Goal: Information Seeking & Learning: Learn about a topic

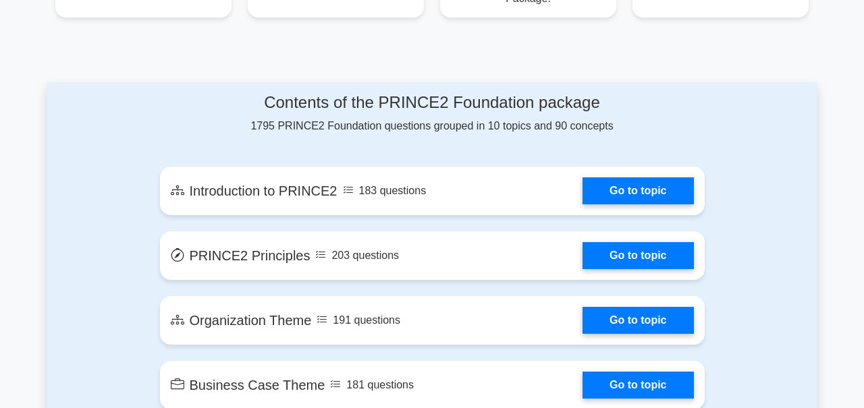
scroll to position [683, 0]
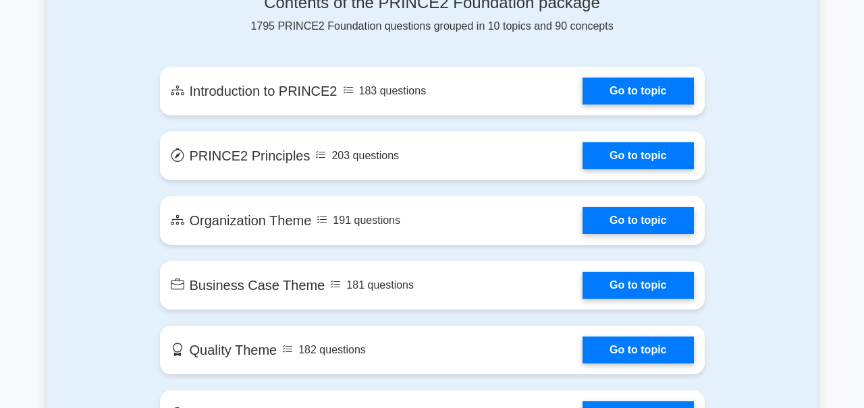
click at [583, 105] on link "Go to topic" at bounding box center [638, 91] width 111 height 27
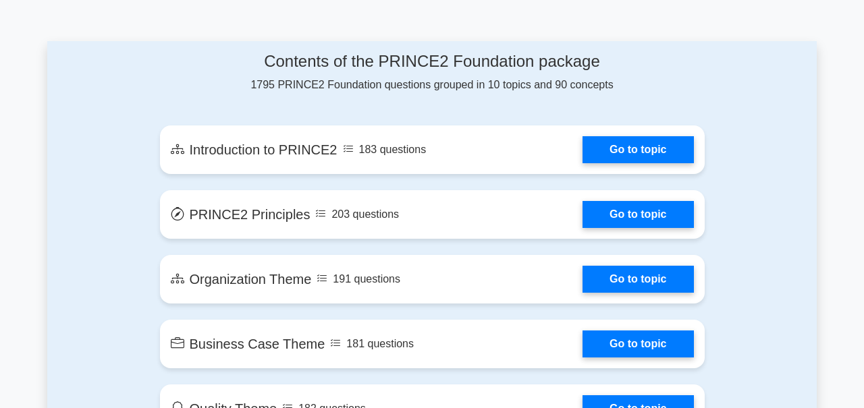
scroll to position [719, 0]
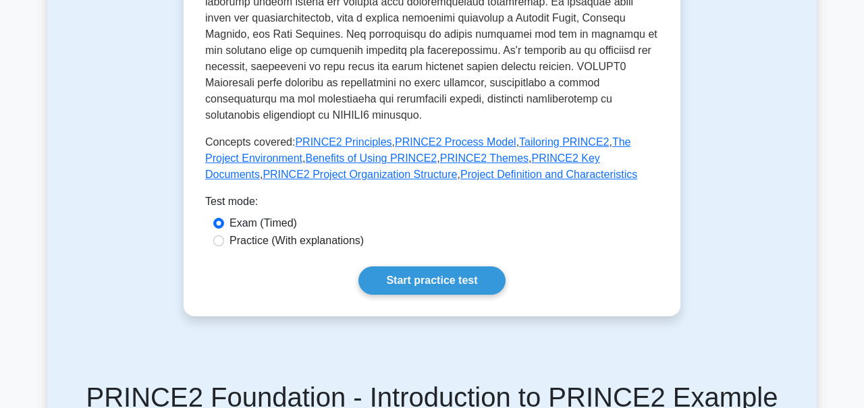
scroll to position [590, 0]
click at [466, 266] on link "Start practice test" at bounding box center [432, 280] width 147 height 28
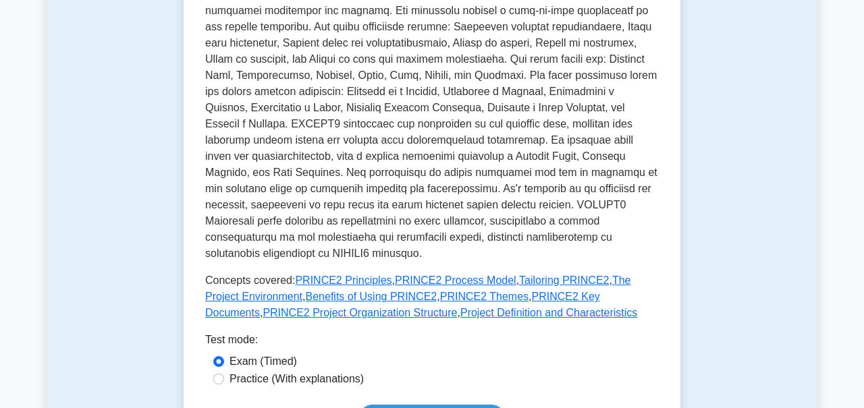
scroll to position [450, 0]
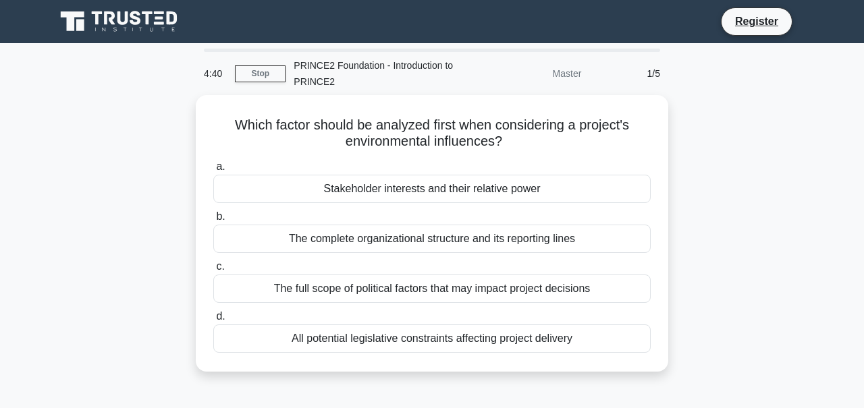
click at [340, 289] on div "The full scope of political factors that may impact project decisions" at bounding box center [432, 289] width 438 height 28
click at [213, 271] on input "c. The full scope of political factors that may impact project decisions" at bounding box center [213, 267] width 0 height 9
